Goal: Task Accomplishment & Management: Manage account settings

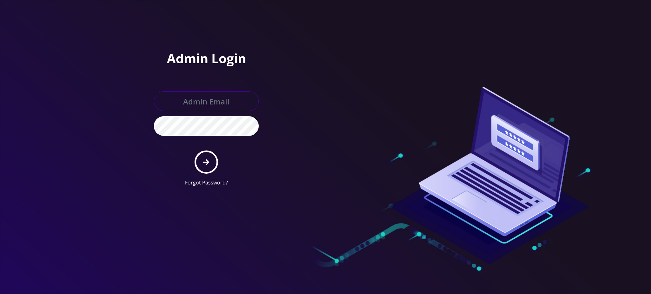
type input "rochelle@teltik.com"
click at [206, 160] on icon "submit" at bounding box center [206, 162] width 6 height 6
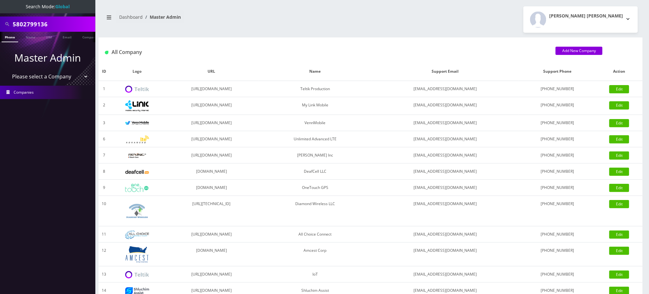
drag, startPoint x: 70, startPoint y: 27, endPoint x: 0, endPoint y: 24, distance: 70.0
click at [0, 24] on div "5802799136" at bounding box center [47, 24] width 95 height 15
type input "9296273264"
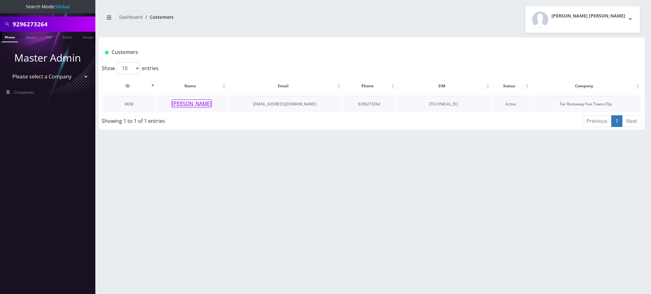
click at [199, 105] on button "shira kramer" at bounding box center [192, 103] width 40 height 8
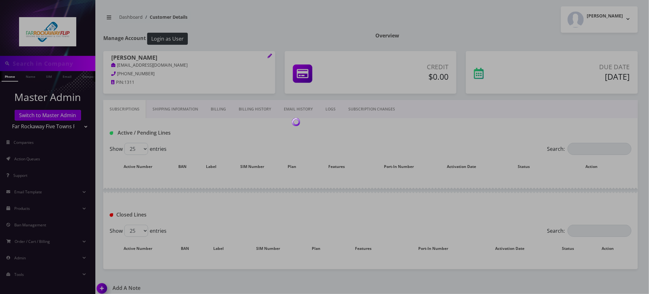
type input "9296273264"
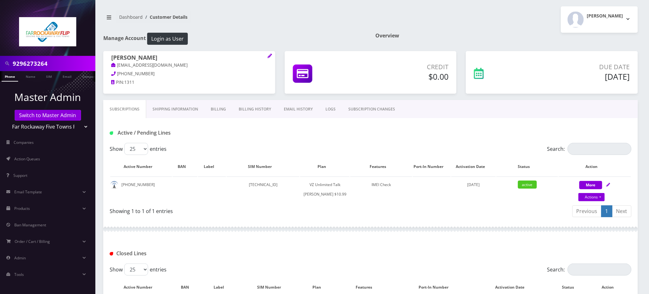
click at [36, 64] on input "9296273264" at bounding box center [53, 64] width 81 height 12
click at [410, 13] on div "Tzvi Lieberman Logout" at bounding box center [507, 19] width 272 height 26
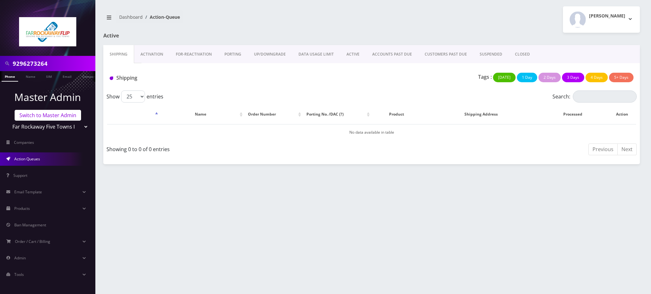
click at [63, 115] on link "Switch to Master Admin" at bounding box center [48, 115] width 66 height 11
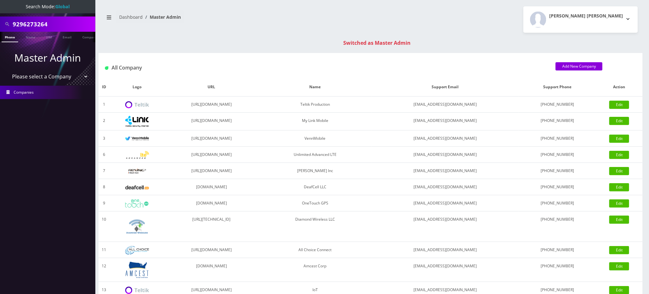
drag, startPoint x: 56, startPoint y: 24, endPoint x: 0, endPoint y: 4, distance: 59.7
click at [0, 4] on nav "Search Mode: Global 9296273264 Phone Name SIM Email Company Customer Master Adm…" at bounding box center [47, 147] width 95 height 294
type input "8455025110"
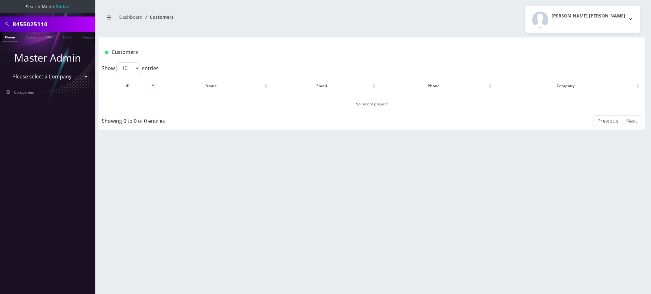
click at [9, 38] on link "Phone" at bounding box center [10, 37] width 17 height 10
select select "27"
click at [7, 71] on select "Please select a Company Teltik Production My Link Mobile VennMobile Unlimited A…" at bounding box center [47, 77] width 81 height 12
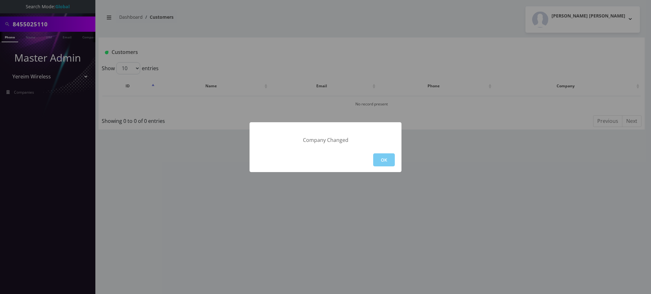
click at [385, 161] on button "OK" at bounding box center [384, 160] width 22 height 13
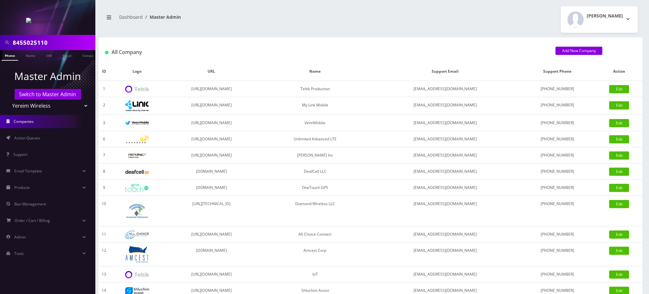
click at [5, 55] on li at bounding box center [3, 57] width 6 height 16
click at [37, 42] on input "8455025110" at bounding box center [53, 43] width 81 height 12
type input "8455024110"
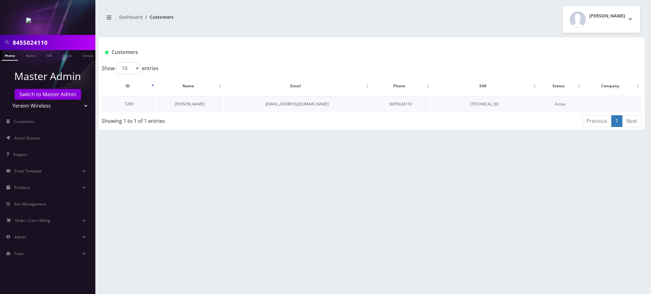
click at [196, 105] on link "[PERSON_NAME]" at bounding box center [190, 103] width 30 height 5
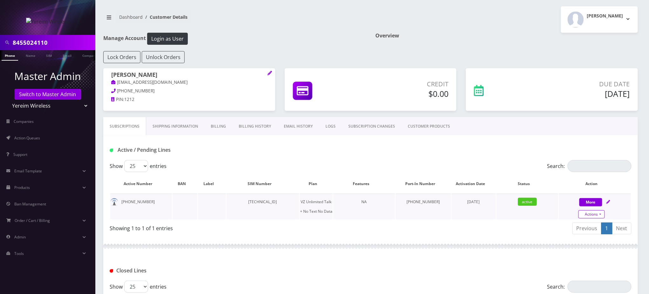
click at [599, 215] on link "Actions" at bounding box center [591, 214] width 26 height 8
select select "408"
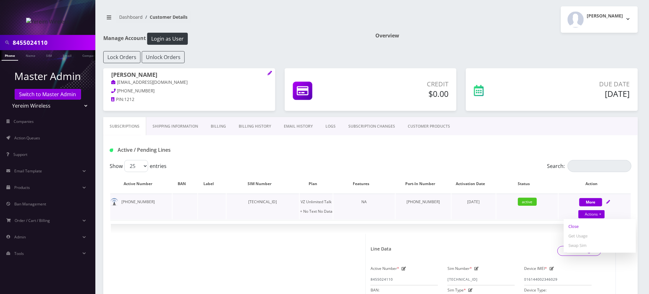
click at [573, 226] on link "Close" at bounding box center [600, 227] width 72 height 10
type input "09/14/2025"
select select "408"
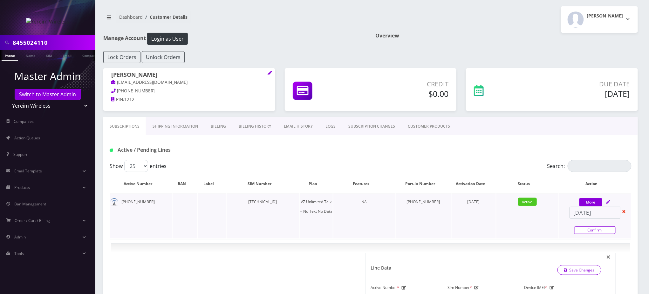
click at [596, 230] on link "Confirm" at bounding box center [594, 231] width 41 height 8
select select "408"
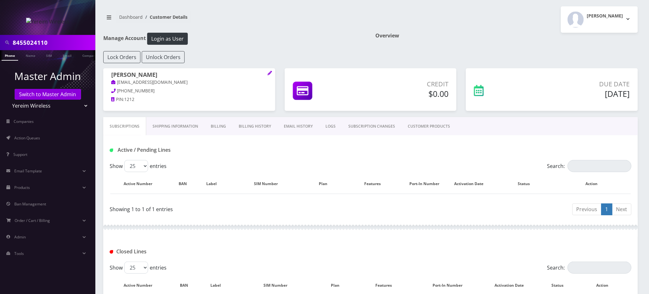
click at [304, 155] on div "Active / Pending Lines" at bounding box center [370, 150] width 531 height 10
click at [556, 19] on div "Shimon pallak Logout" at bounding box center [507, 19] width 272 height 26
drag, startPoint x: 57, startPoint y: 43, endPoint x: 0, endPoint y: 17, distance: 62.3
click at [0, 17] on nav "8455024110 Phone Name SIM Email Company Customer Master Admin Switch to Master …" at bounding box center [47, 147] width 95 height 294
type input "9147729502"
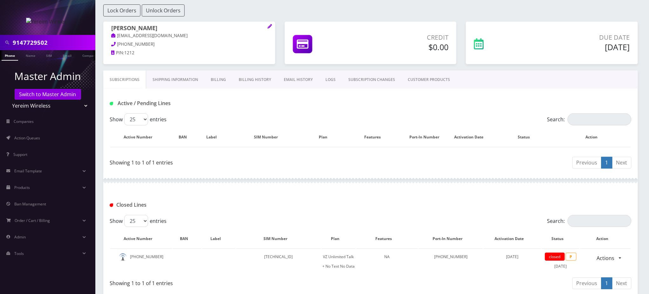
scroll to position [79, 0]
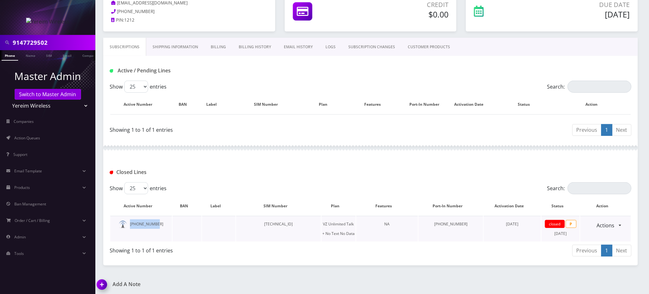
drag, startPoint x: 164, startPoint y: 225, endPoint x: 129, endPoint y: 223, distance: 35.1
click at [129, 223] on td "845-502-4110" at bounding box center [141, 229] width 62 height 26
copy td "845-502-4110"
click at [405, 65] on div "Active / Pending Lines" at bounding box center [370, 70] width 531 height 10
click at [565, 38] on div "Subscriptions Shipping Information Billing Billing History EMAIL HISTORY LOGS S…" at bounding box center [370, 47] width 535 height 18
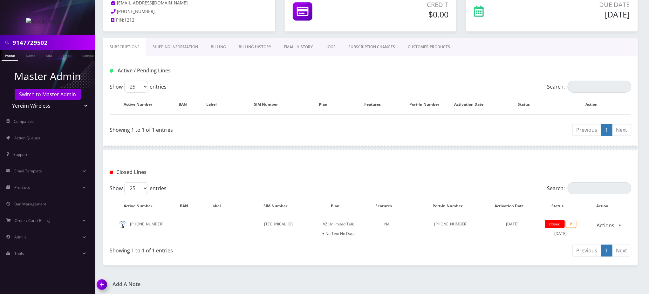
click at [387, 61] on div "Active / Pending Lines" at bounding box center [370, 68] width 535 height 25
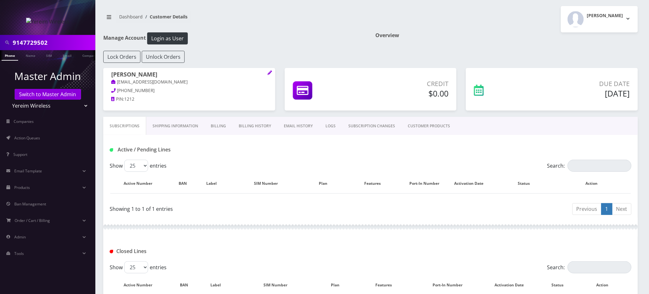
scroll to position [0, 0]
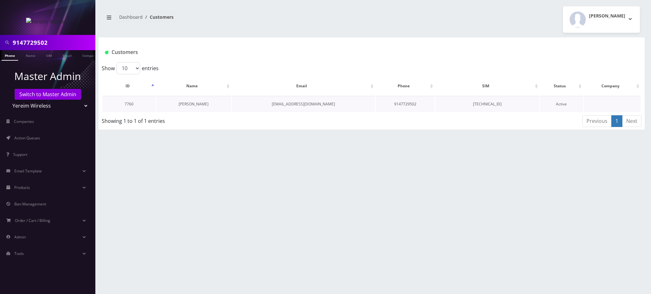
click at [200, 106] on link "[PERSON_NAME]" at bounding box center [194, 103] width 30 height 5
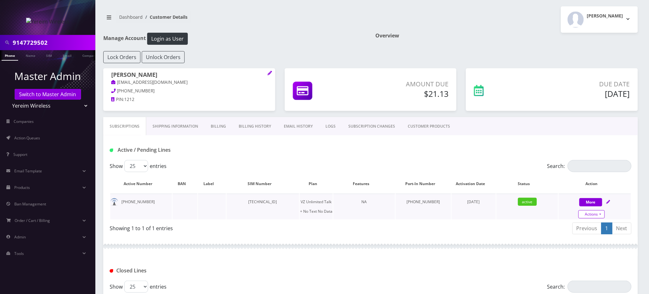
click at [591, 214] on link "Actions" at bounding box center [591, 214] width 26 height 8
select select "408"
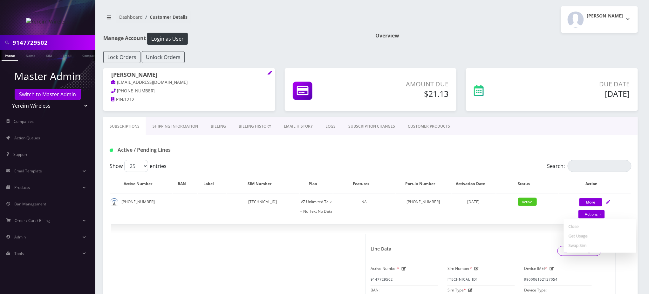
click at [466, 151] on div "Active / Pending Lines" at bounding box center [370, 150] width 531 height 10
click at [597, 213] on link "Actions" at bounding box center [591, 214] width 26 height 8
click at [323, 152] on div "Active / Pending Lines" at bounding box center [370, 150] width 531 height 10
click at [167, 39] on button "Login as User" at bounding box center [167, 39] width 41 height 12
click at [293, 144] on div "Active / Pending Lines" at bounding box center [370, 147] width 535 height 25
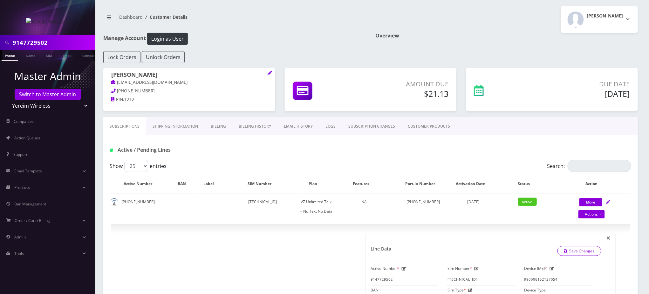
click at [279, 36] on h1 "Manage Account Login as User" at bounding box center [234, 39] width 263 height 12
click at [414, 143] on div "Active / Pending Lines" at bounding box center [370, 147] width 535 height 25
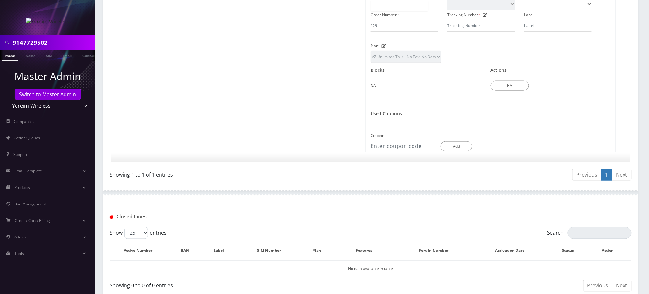
scroll to position [332, 0]
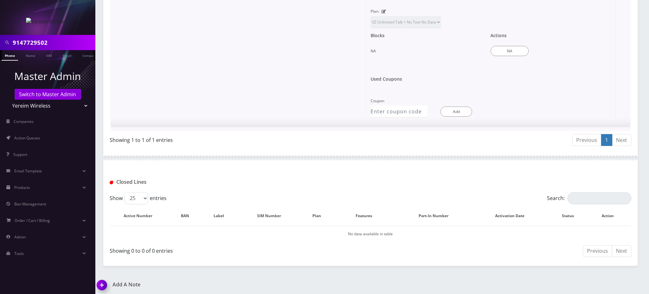
drag, startPoint x: 206, startPoint y: 96, endPoint x: 225, endPoint y: 117, distance: 28.6
click at [209, 98] on div at bounding box center [241, 9] width 250 height 215
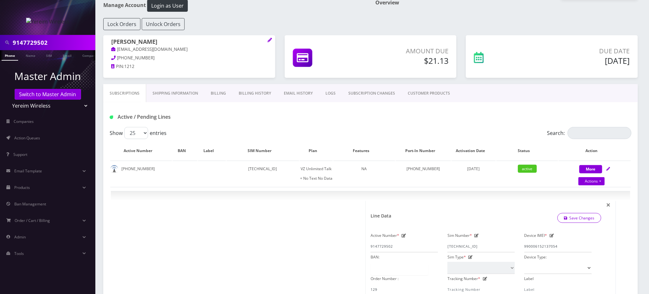
scroll to position [0, 0]
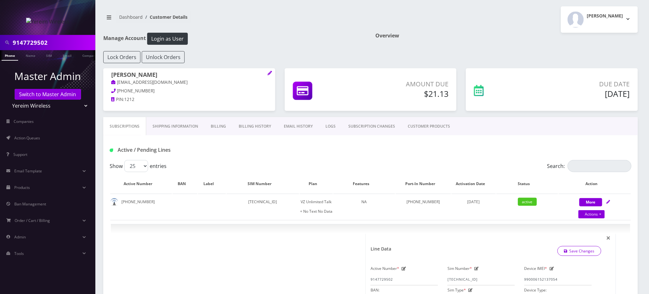
click at [274, 25] on nav "Dashboard Customer Details" at bounding box center [234, 19] width 263 height 18
